Goal: Information Seeking & Learning: Learn about a topic

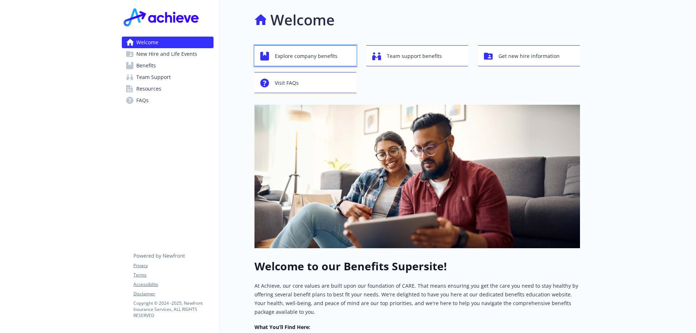
click at [345, 58] on div "Explore company benefits" at bounding box center [306, 56] width 92 height 14
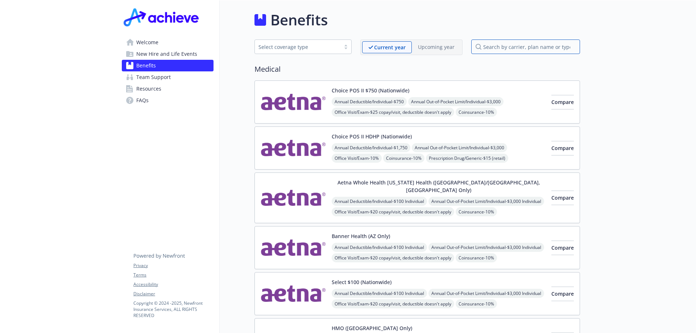
click at [486, 46] on input "search by carrier, plan name or type" at bounding box center [525, 47] width 109 height 14
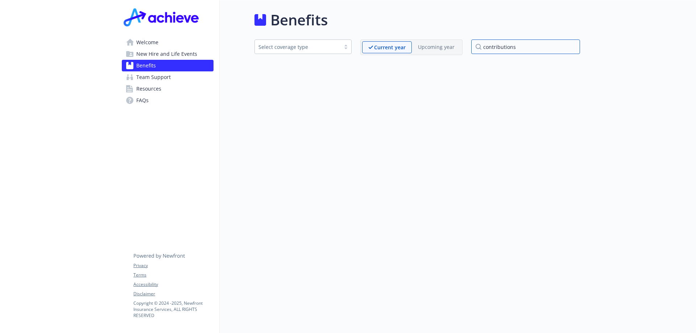
type input "contributions"
